Goal: Information Seeking & Learning: Understand process/instructions

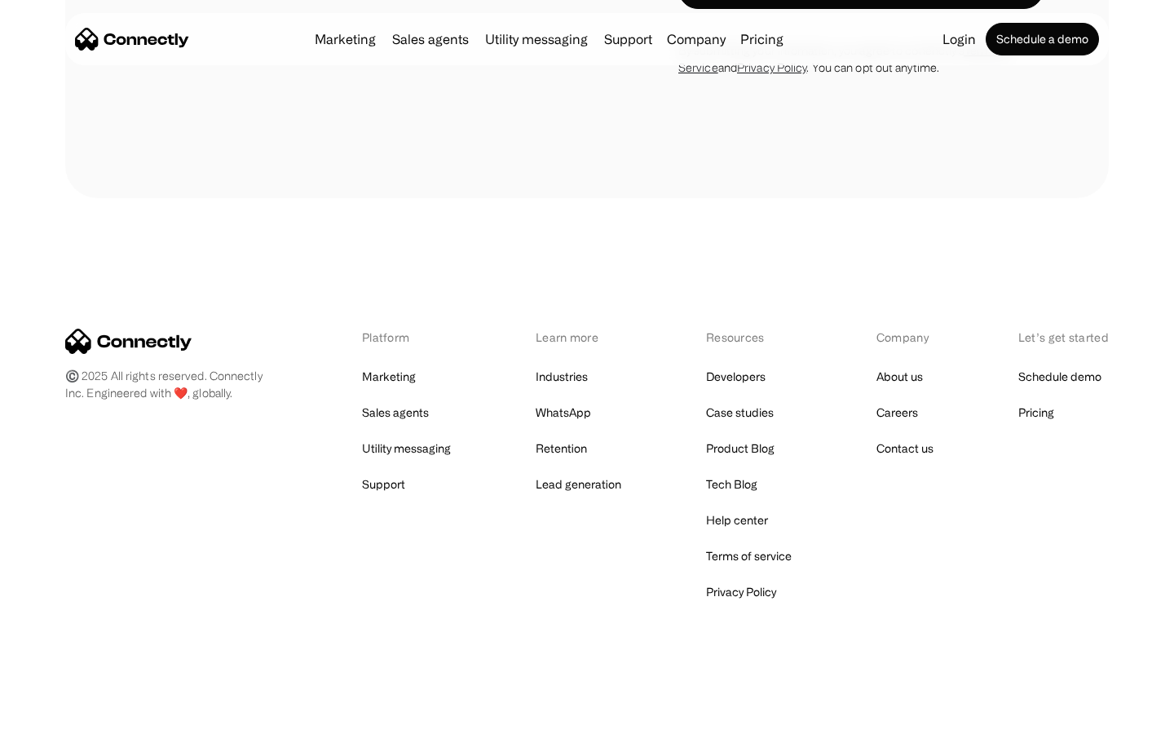
scroll to position [2681, 0]
